Goal: Information Seeking & Learning: Learn about a topic

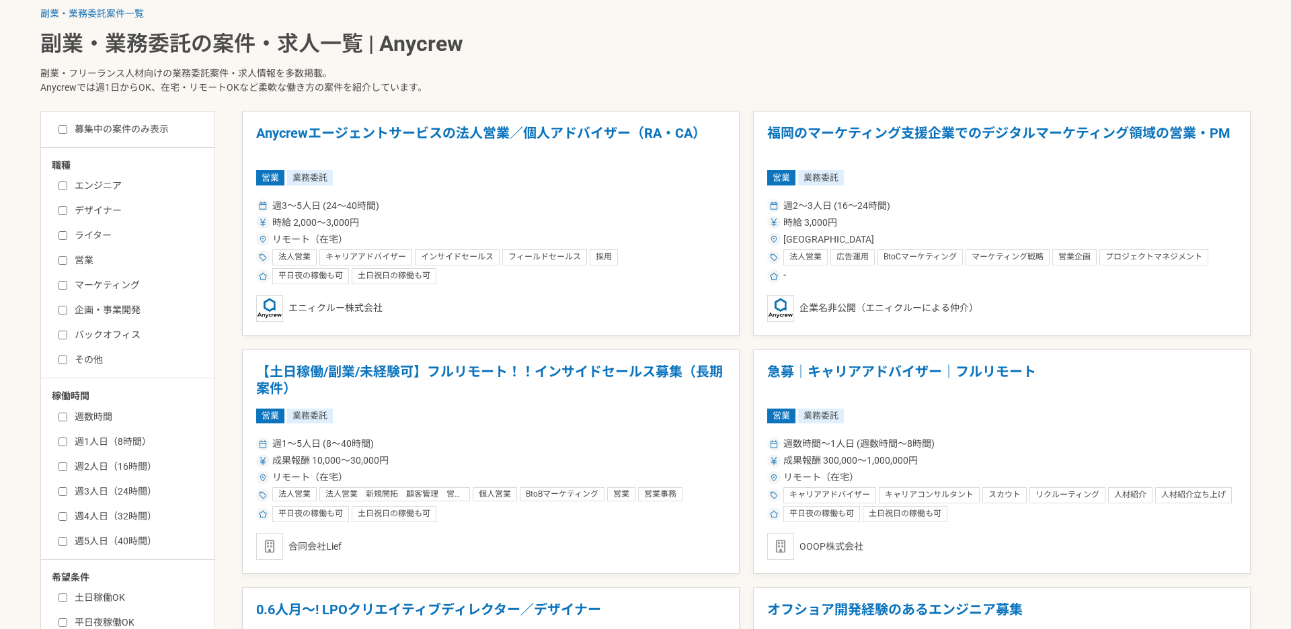
scroll to position [407, 0]
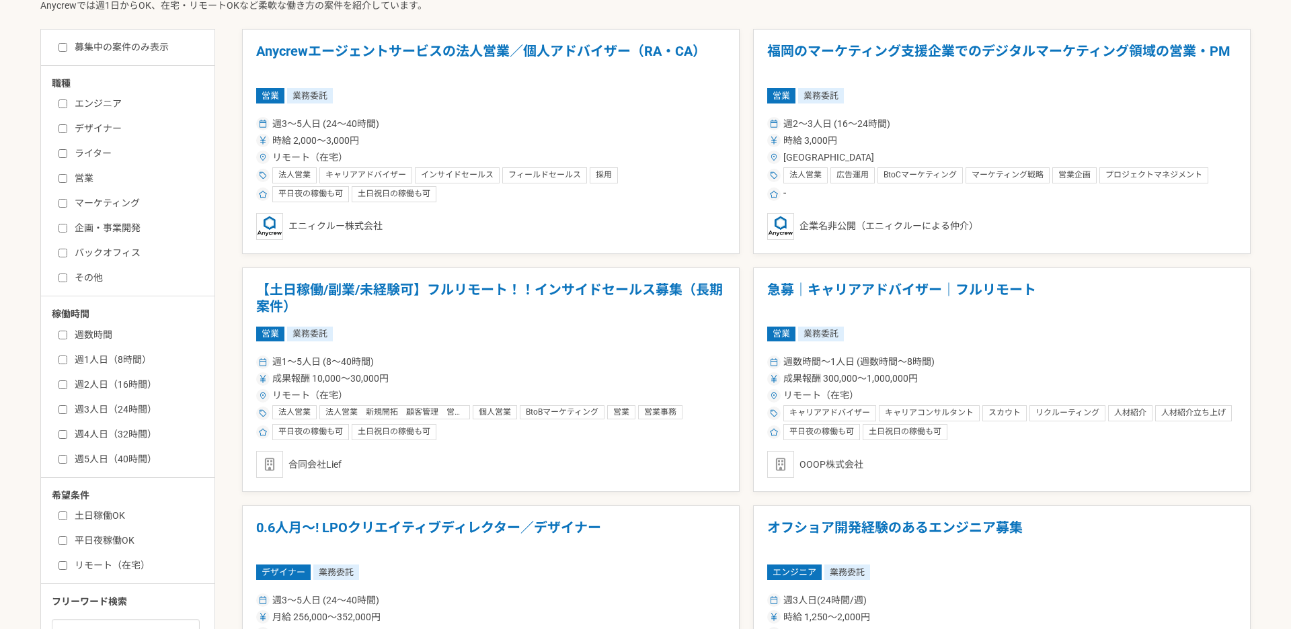
click at [124, 252] on label "バックオフィス" at bounding box center [135, 253] width 155 height 14
click at [67, 252] on input "バックオフィス" at bounding box center [62, 253] width 9 height 9
checkbox input "true"
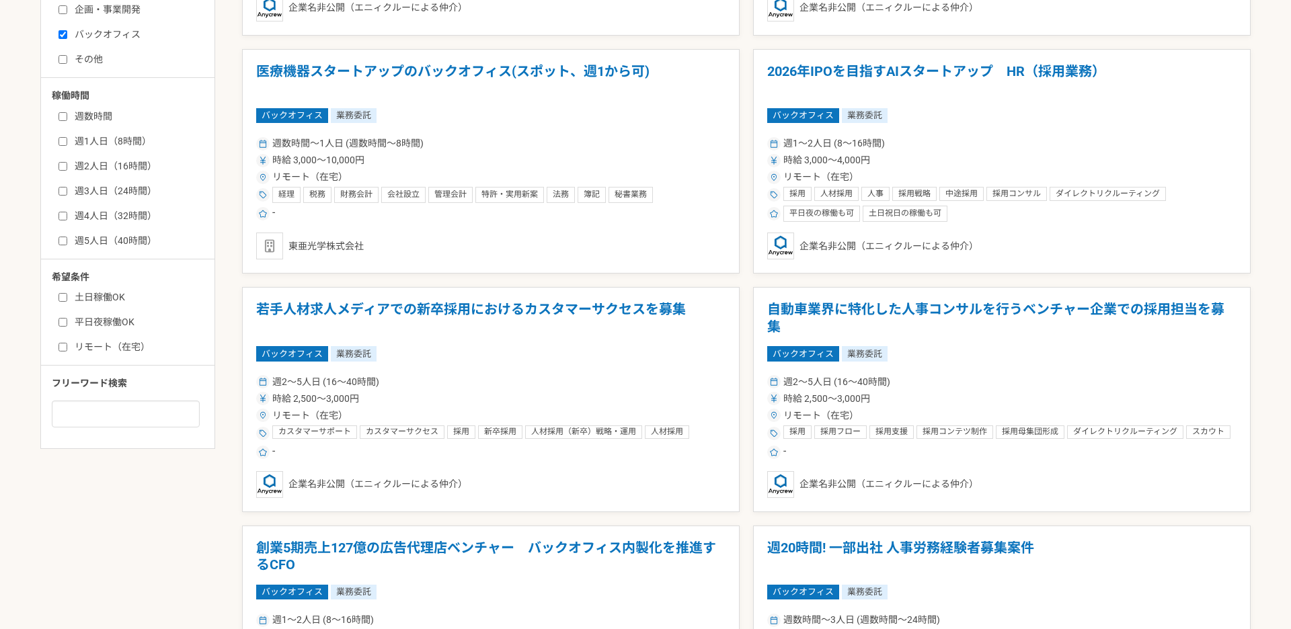
scroll to position [631, 0]
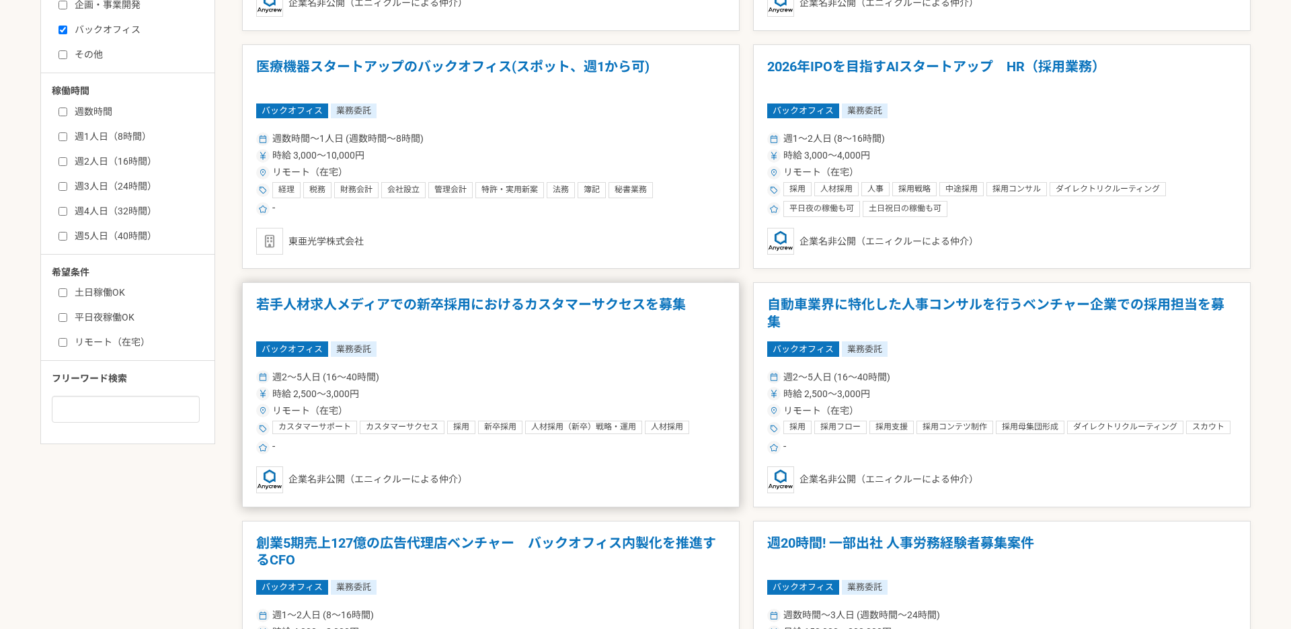
click at [654, 303] on h1 "若手人材求人メディアでの新卒採用におけるカスタマーサクセスを募集" at bounding box center [490, 313] width 469 height 34
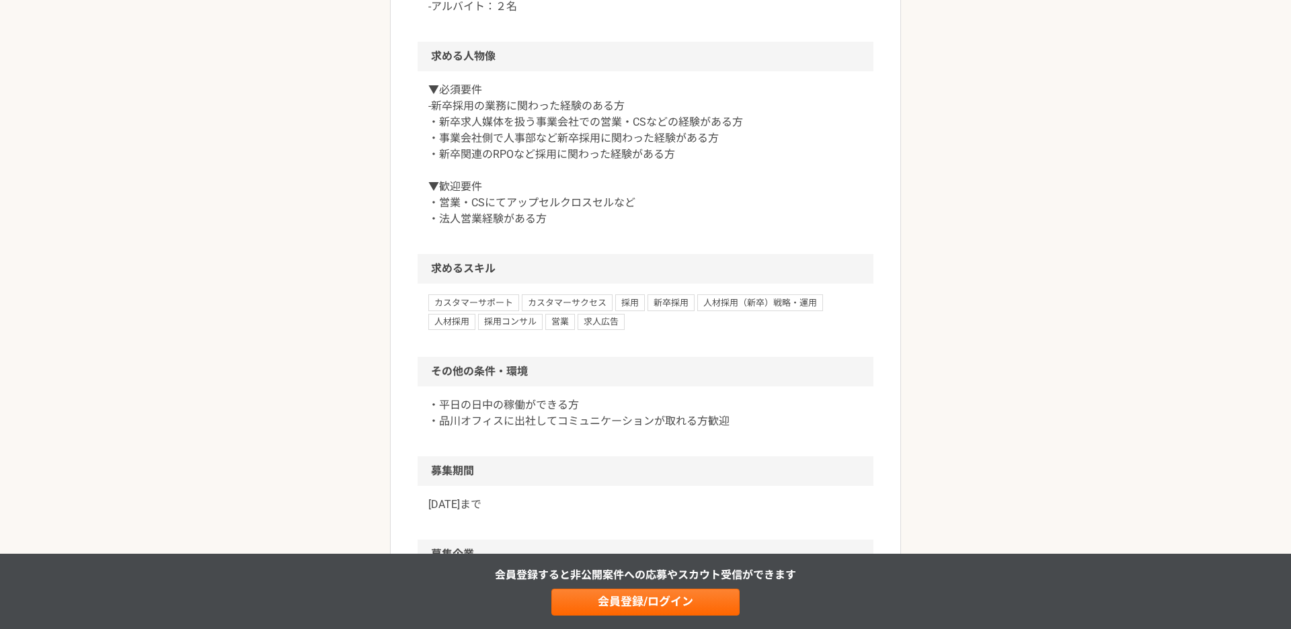
scroll to position [1035, 0]
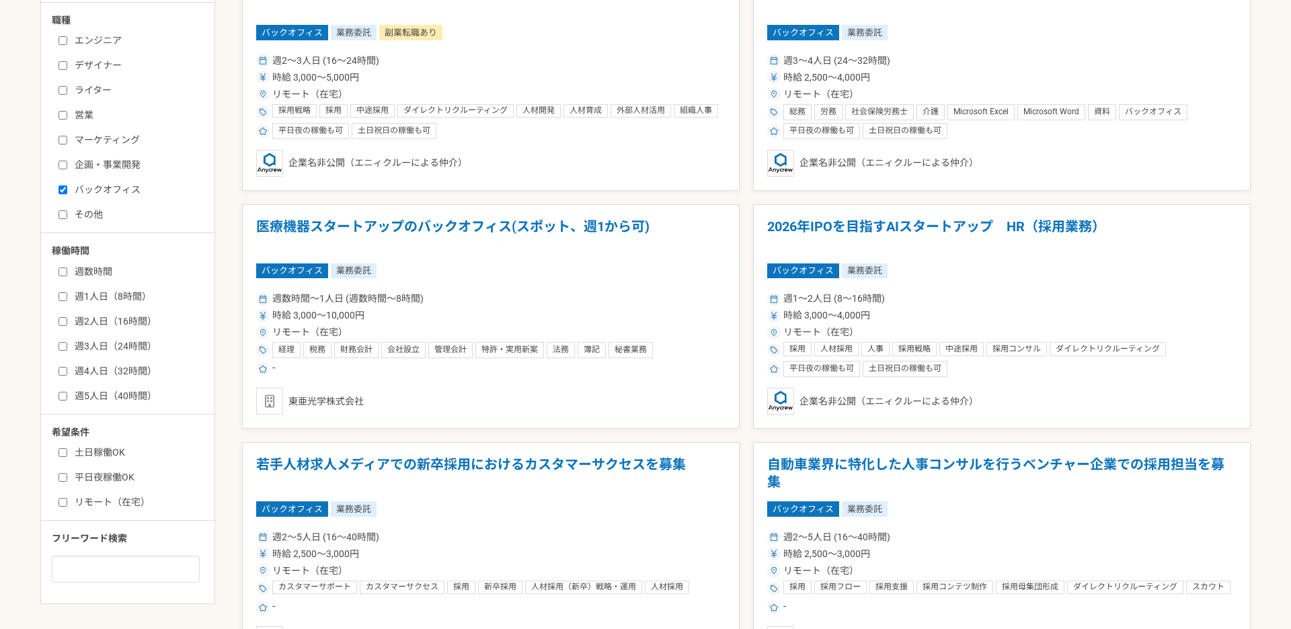
scroll to position [473, 0]
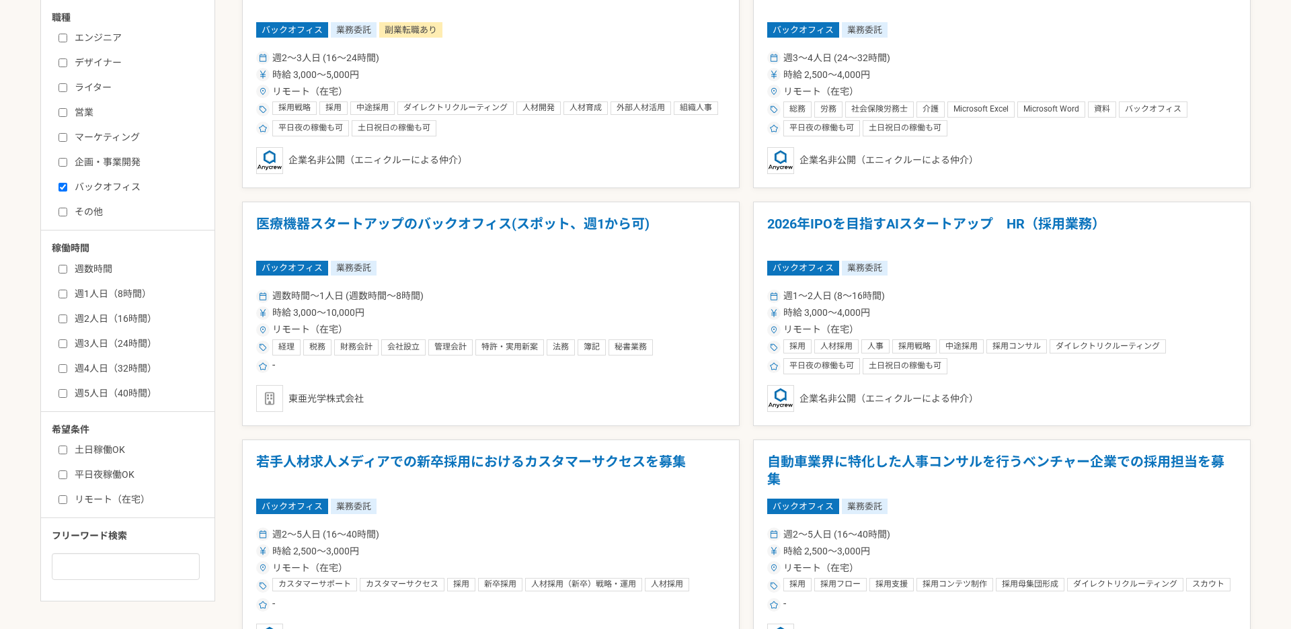
click at [130, 504] on label "リモート（在宅）" at bounding box center [135, 500] width 155 height 14
click at [67, 504] on input "リモート（在宅）" at bounding box center [62, 499] width 9 height 9
checkbox input "true"
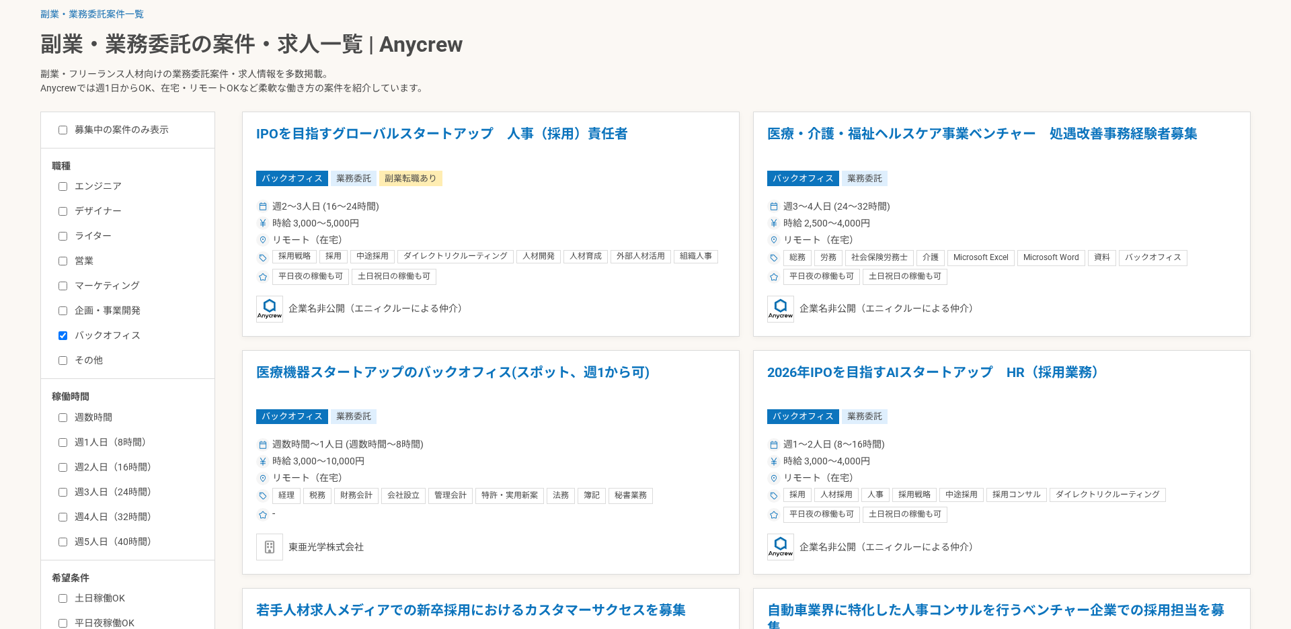
scroll to position [395, 0]
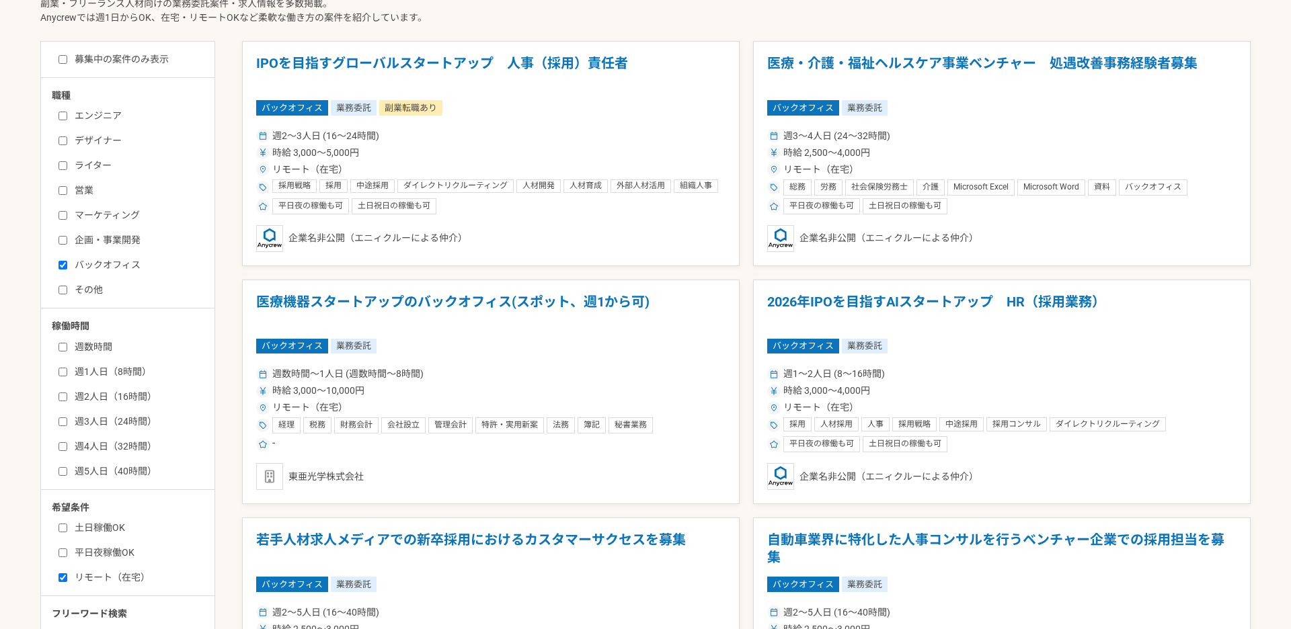
click at [64, 267] on input "バックオフィス" at bounding box center [62, 265] width 9 height 9
checkbox input "false"
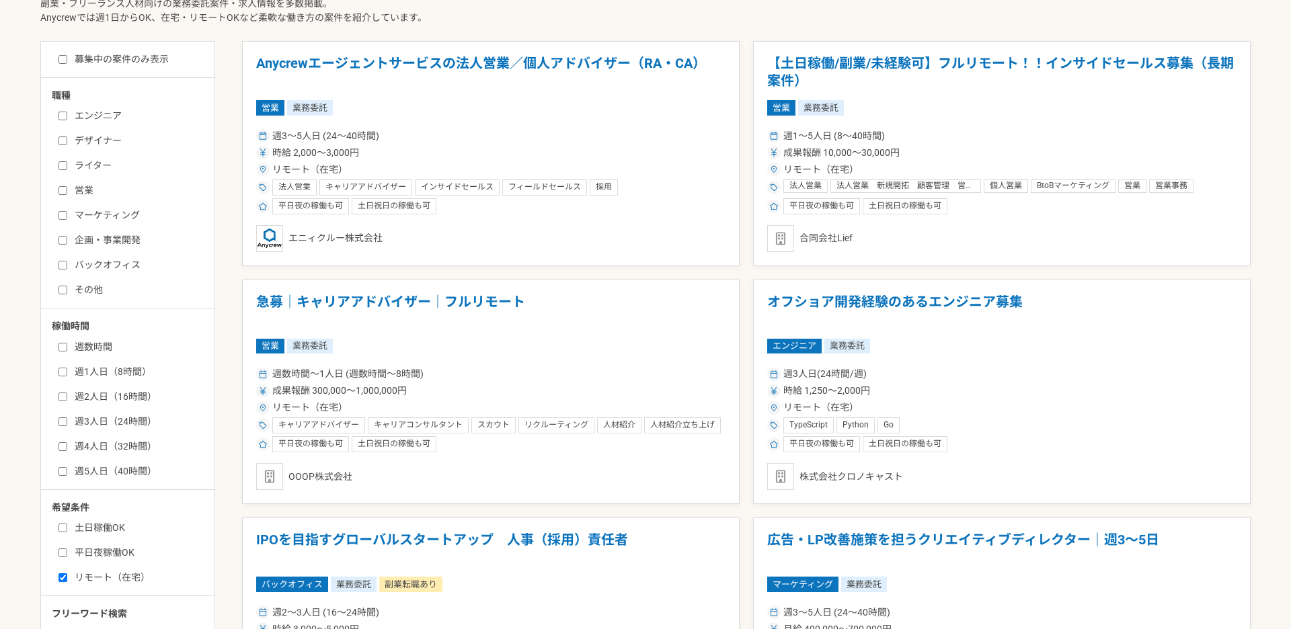
click at [62, 288] on input "その他" at bounding box center [62, 290] width 9 height 9
checkbox input "true"
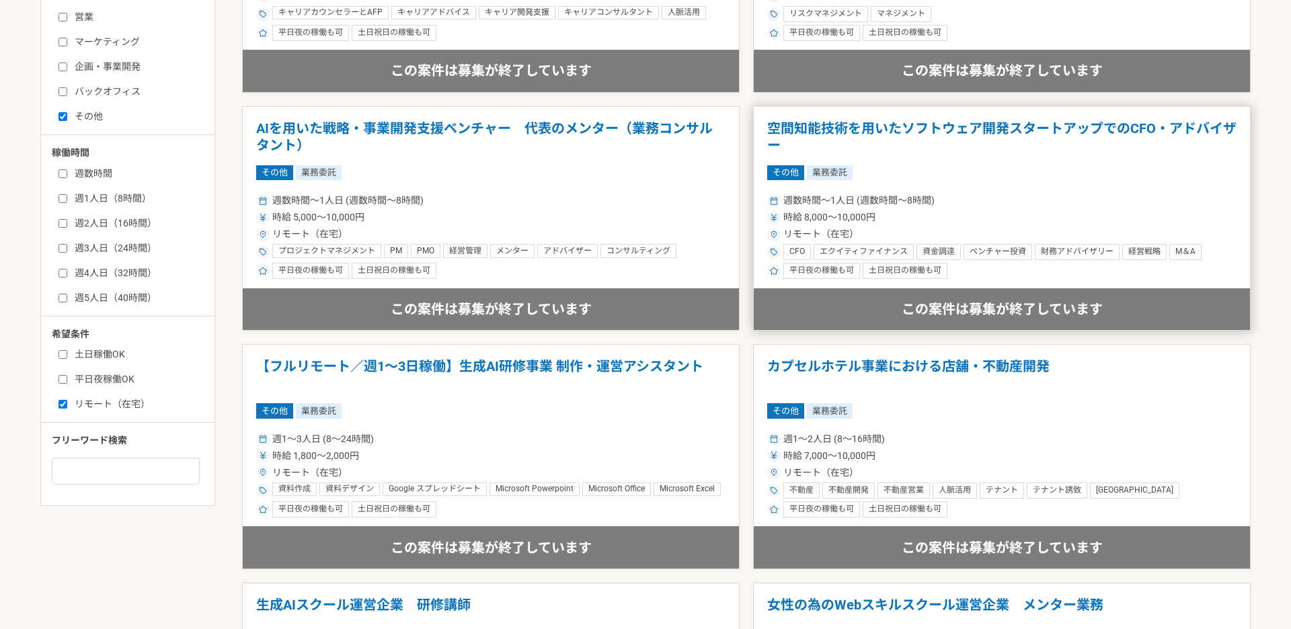
scroll to position [679, 0]
